Goal: Task Accomplishment & Management: Complete application form

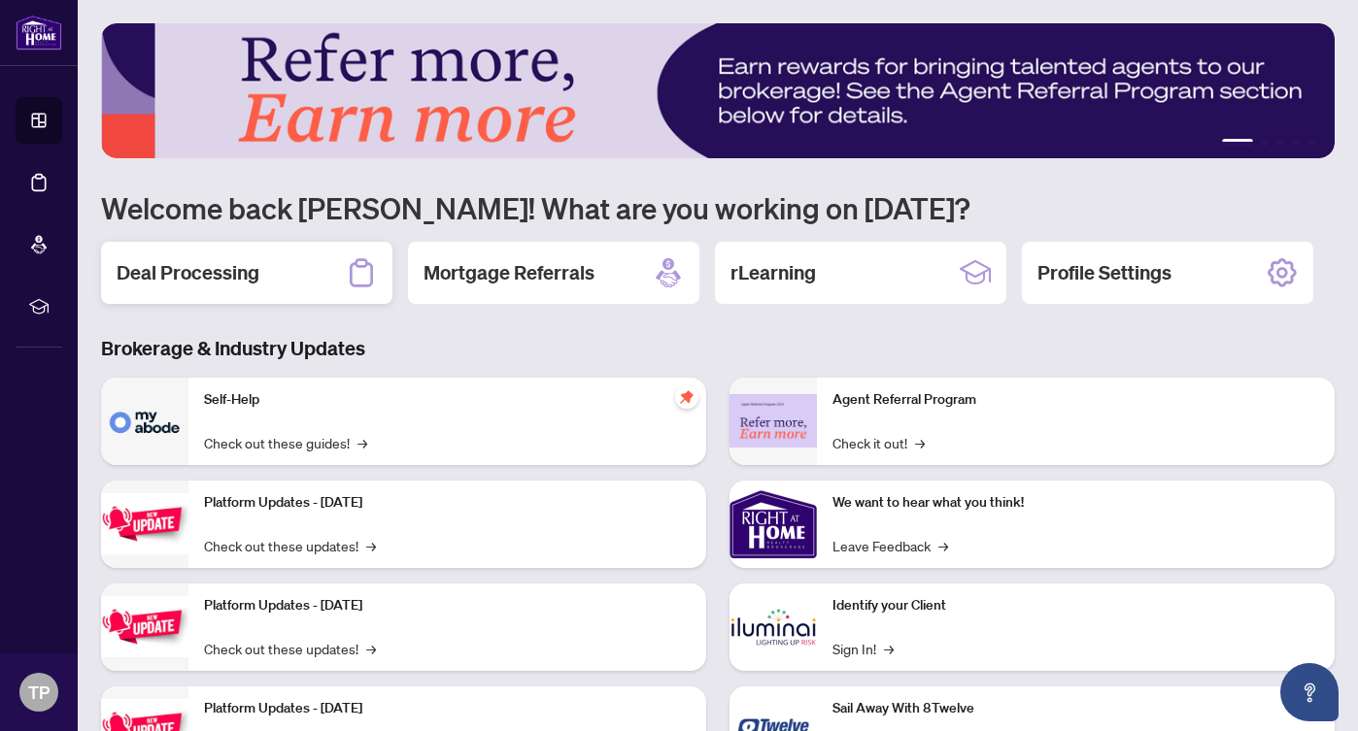
click at [264, 263] on div "Deal Processing" at bounding box center [246, 273] width 291 height 62
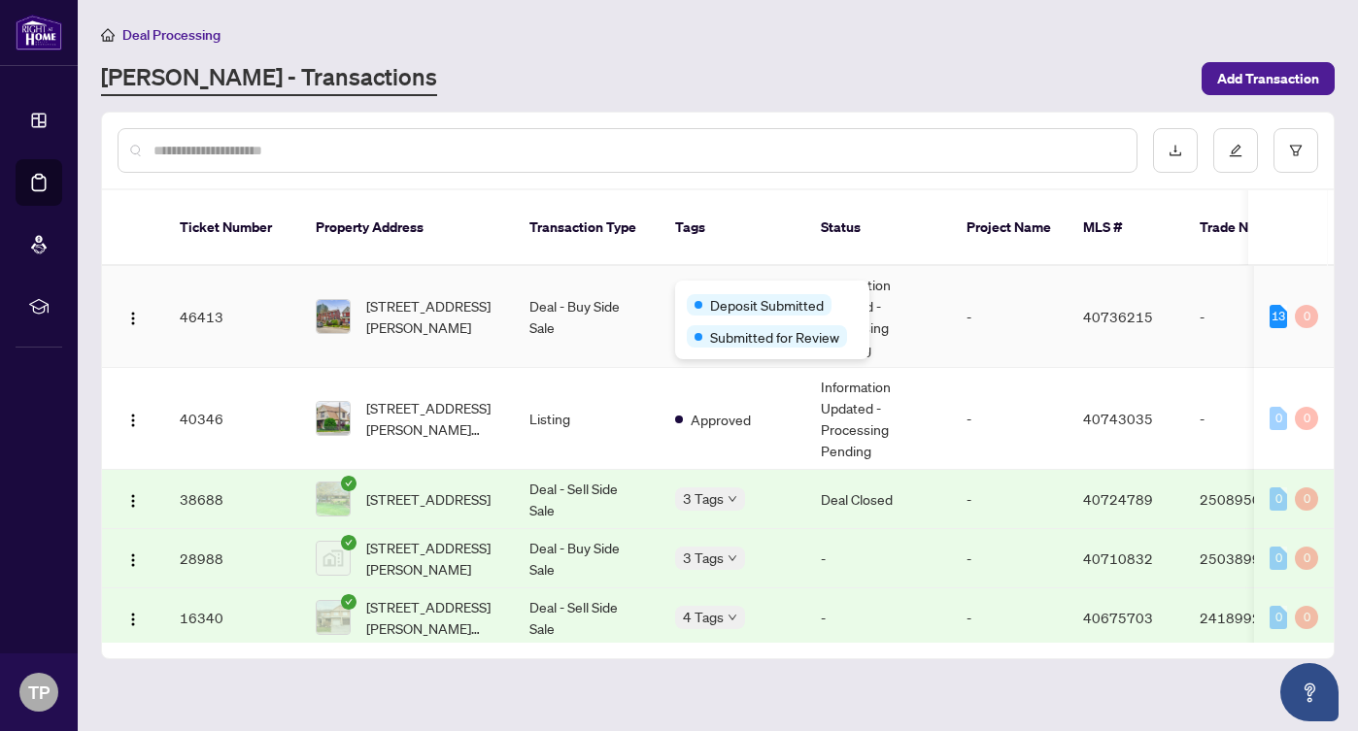
click at [702, 294] on div "Deposit Submitted" at bounding box center [759, 304] width 145 height 21
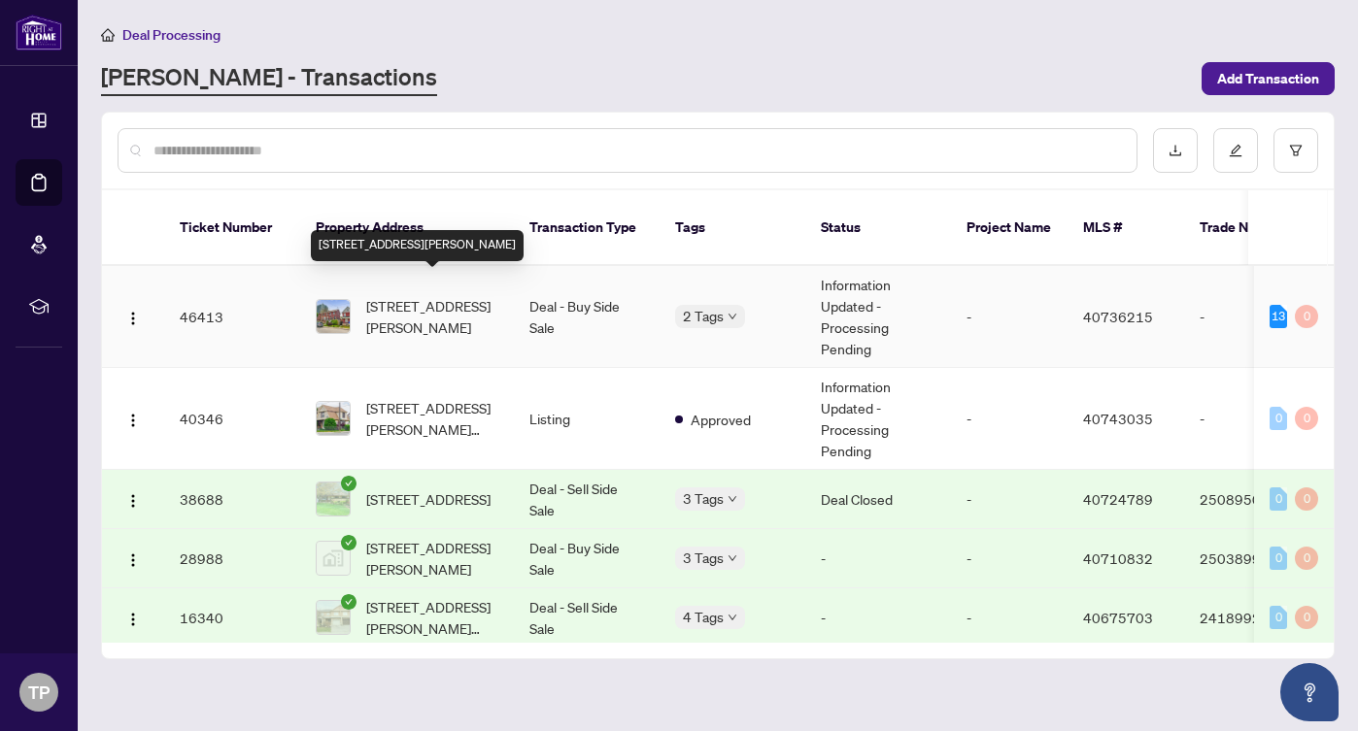
click at [420, 295] on span "[STREET_ADDRESS][PERSON_NAME]" at bounding box center [432, 316] width 132 height 43
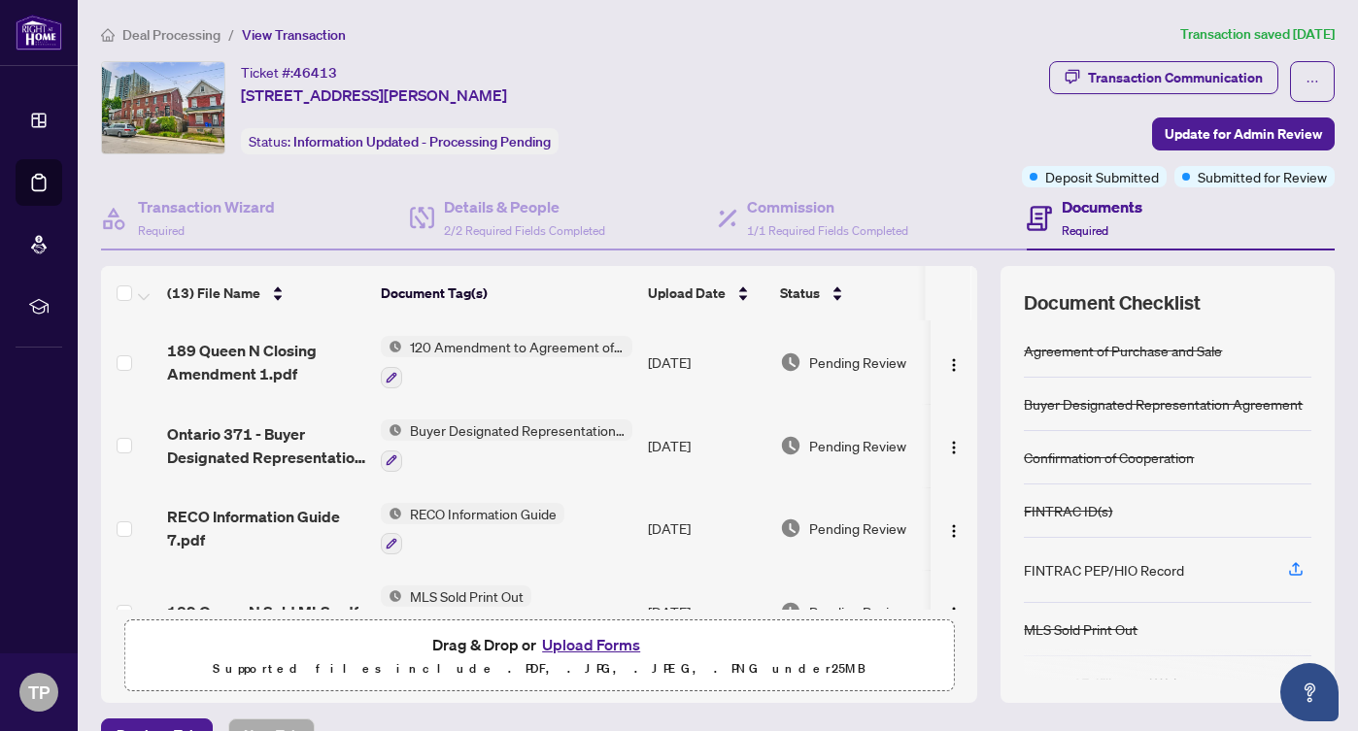
click at [578, 641] on button "Upload Forms" at bounding box center [591, 644] width 110 height 25
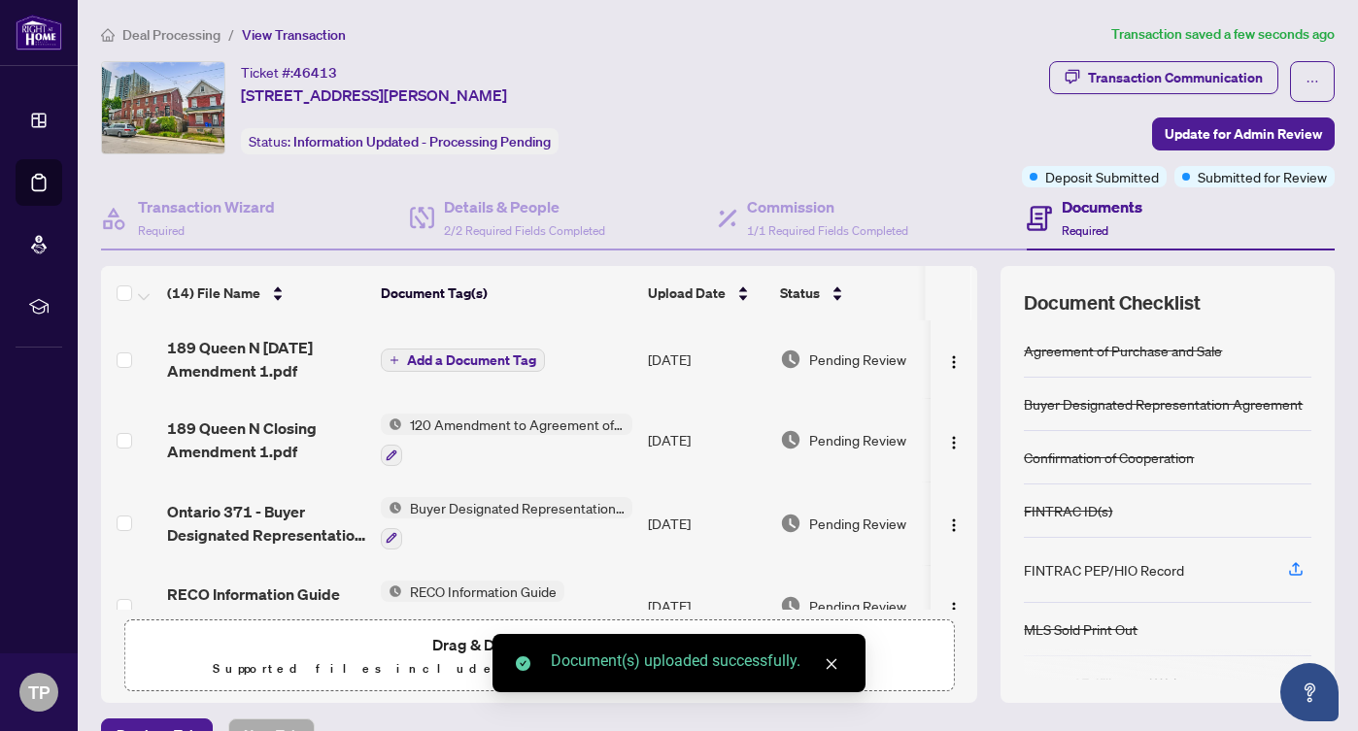
click at [456, 355] on span "Add a Document Tag" at bounding box center [471, 361] width 129 height 14
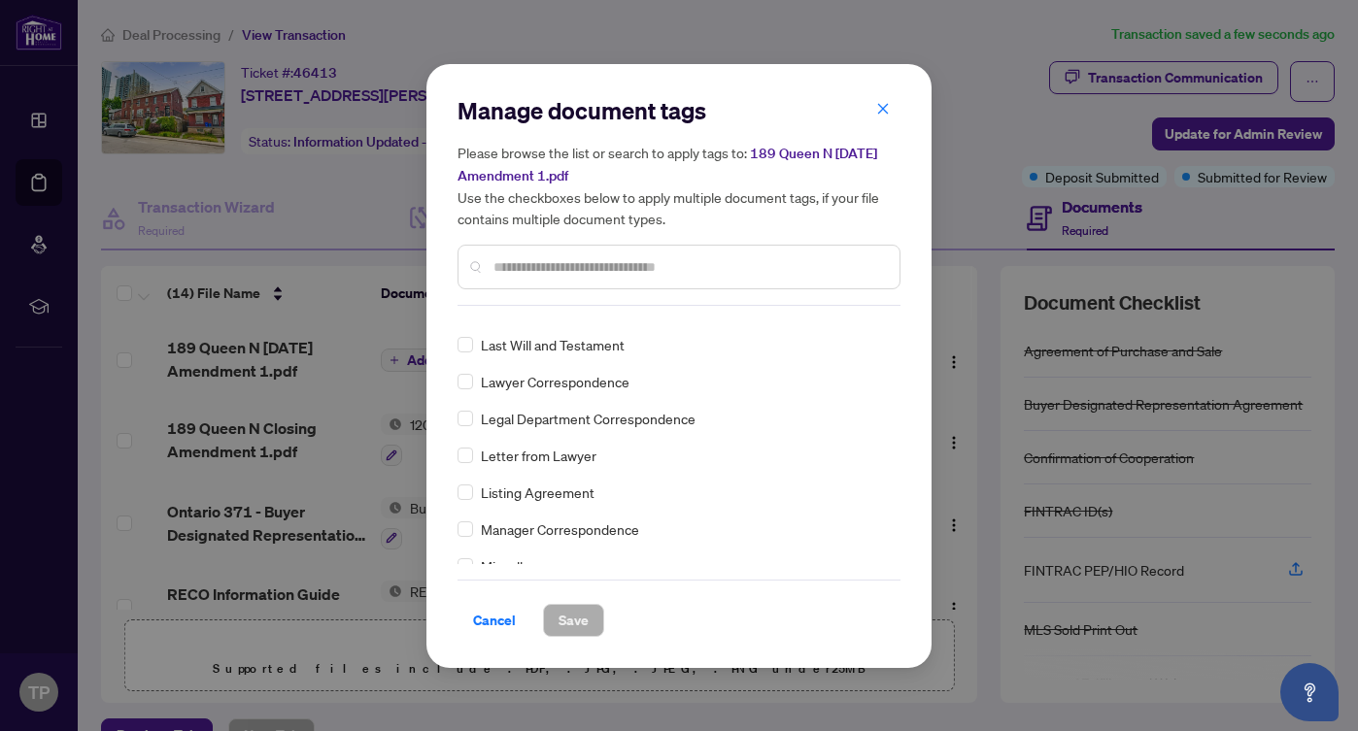
scroll to position [2463, 0]
click at [612, 271] on input "text" at bounding box center [688, 266] width 390 height 21
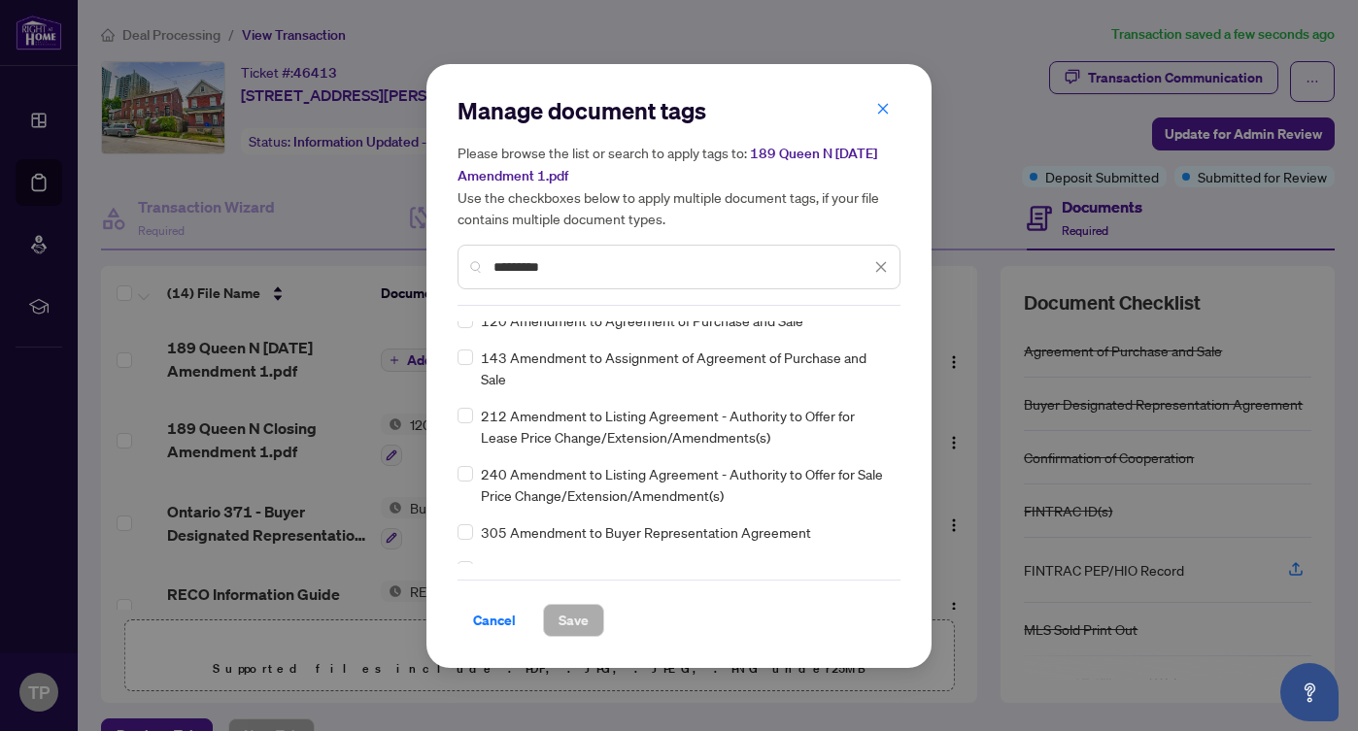
scroll to position [0, 0]
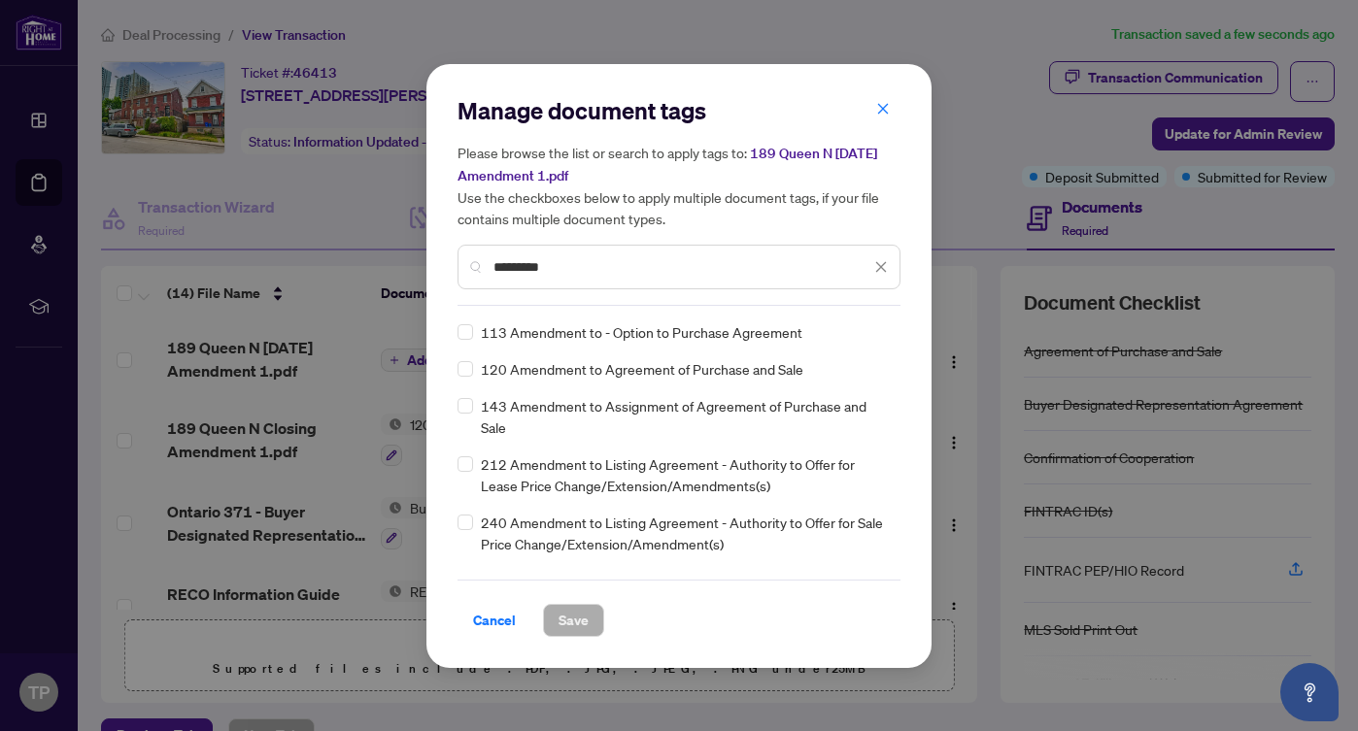
type input "*********"
click at [583, 617] on span "Save" at bounding box center [573, 620] width 30 height 31
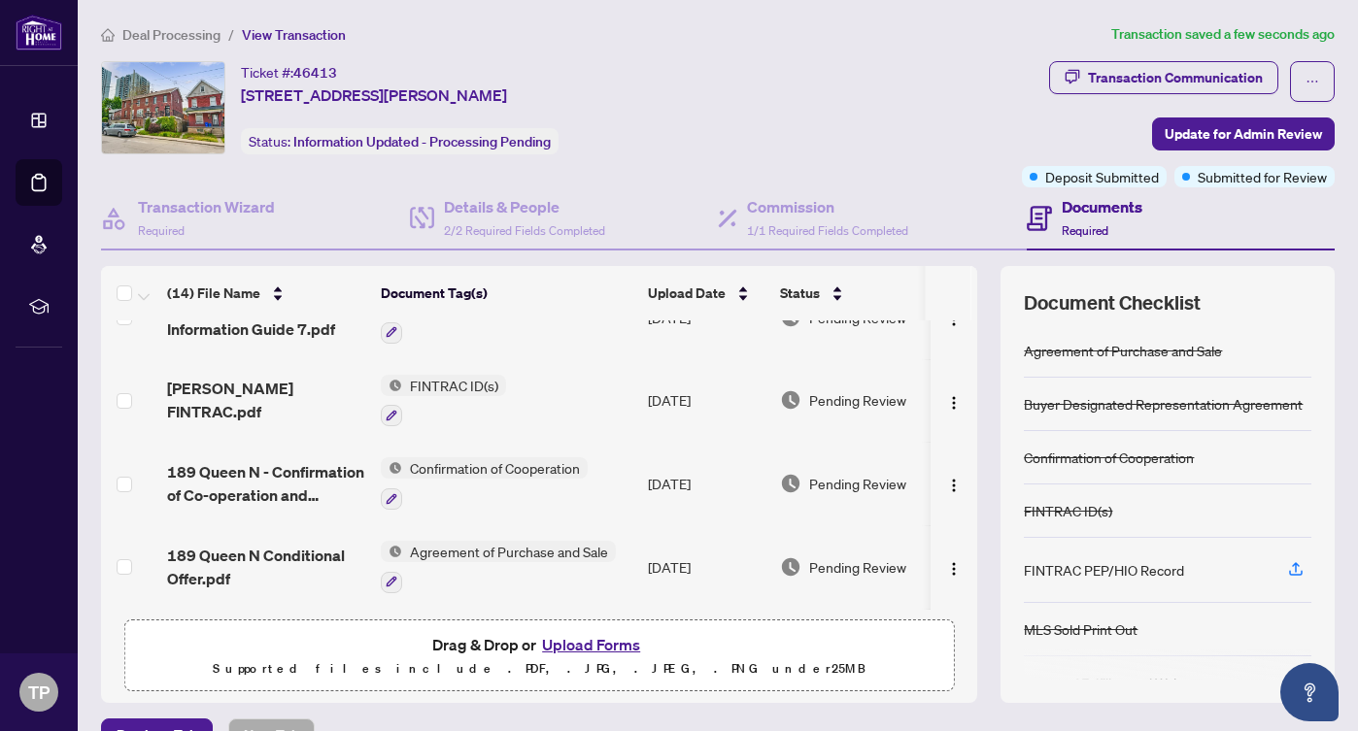
scroll to position [869, 0]
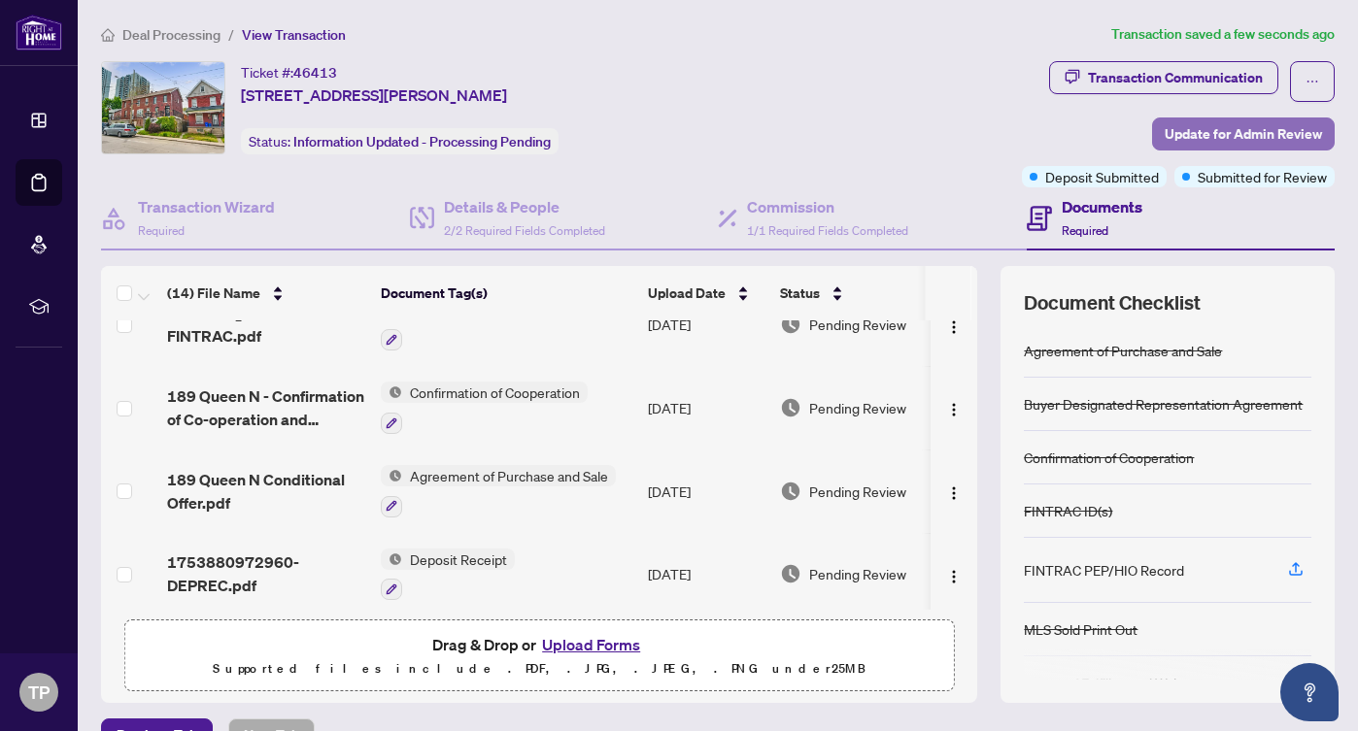
click at [1174, 135] on span "Update for Admin Review" at bounding box center [1242, 133] width 157 height 31
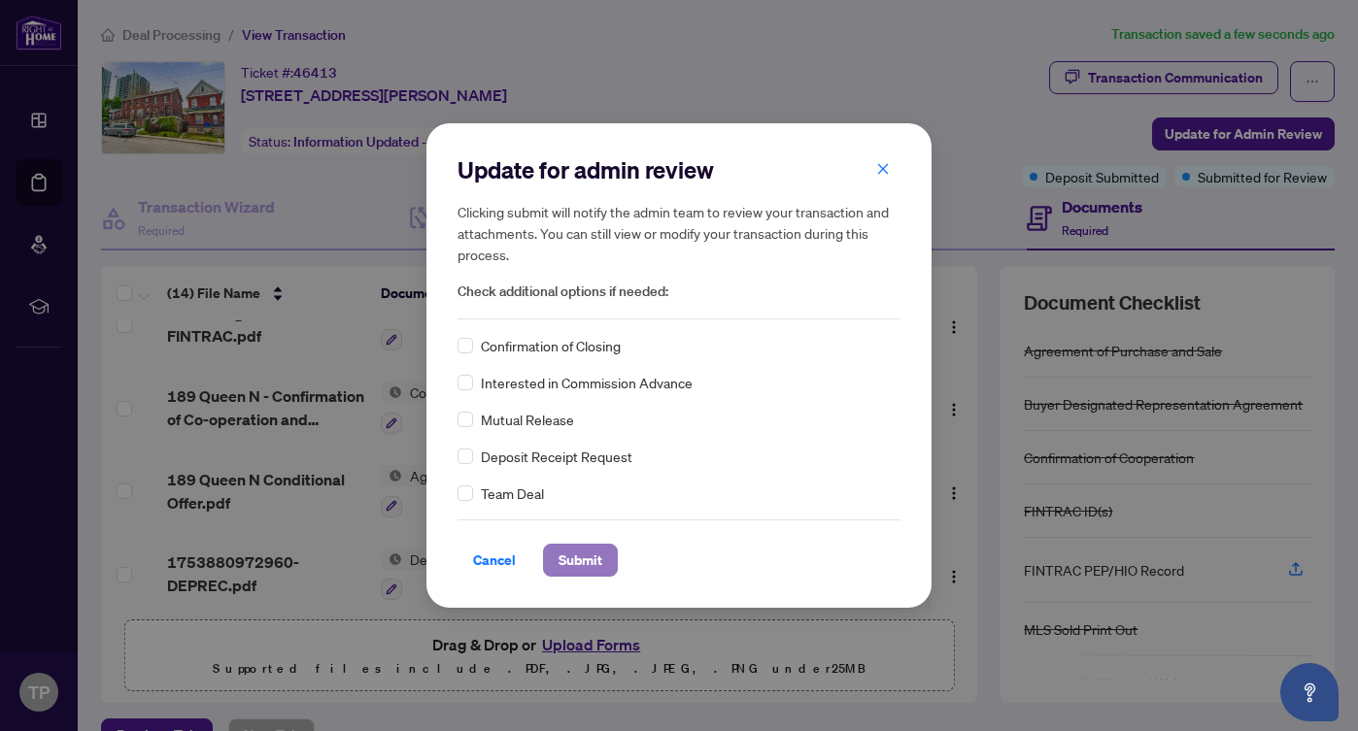
click at [572, 557] on span "Submit" at bounding box center [580, 560] width 44 height 31
